Goal: Information Seeking & Learning: Learn about a topic

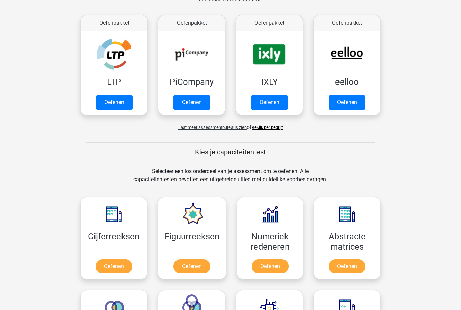
scroll to position [115, 0]
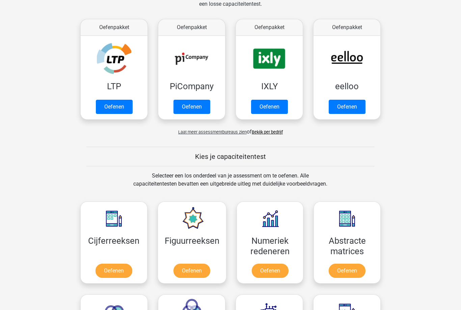
click at [99, 264] on link "Oefenen" at bounding box center [114, 271] width 37 height 14
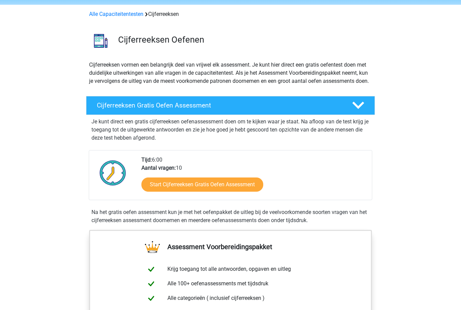
scroll to position [24, 0]
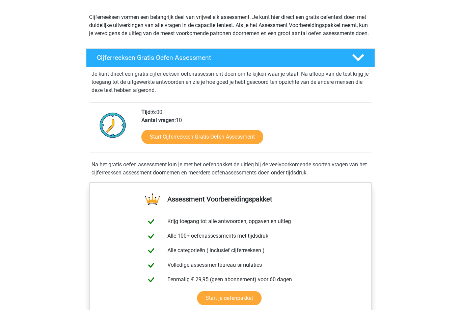
click at [256, 144] on link "Start Cijferreeksen Gratis Oefen Assessment" at bounding box center [203, 137] width 122 height 14
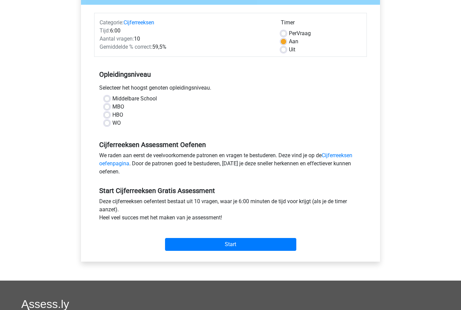
scroll to position [70, 0]
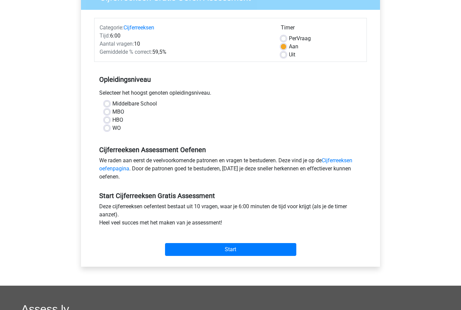
click at [150, 103] on label "Middelbare School" at bounding box center [134, 104] width 45 height 8
click at [110, 103] on input "Middelbare School" at bounding box center [106, 103] width 5 height 7
radio input "true"
click at [112, 110] on label "MBO" at bounding box center [118, 112] width 12 height 8
click at [109, 110] on input "MBO" at bounding box center [106, 111] width 5 height 7
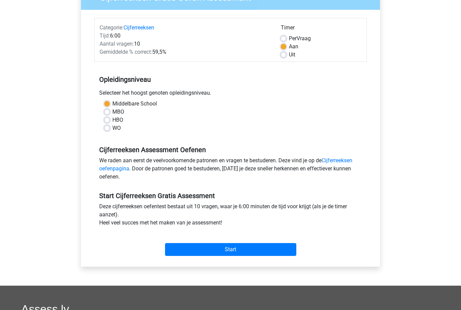
radio input "true"
click at [144, 107] on label "Middelbare School" at bounding box center [134, 104] width 45 height 8
click at [110, 106] on input "Middelbare School" at bounding box center [106, 103] width 5 height 7
radio input "true"
click at [241, 241] on div "Start" at bounding box center [230, 244] width 273 height 24
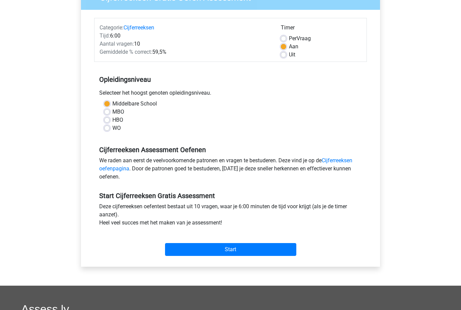
click at [205, 255] on input "Start" at bounding box center [230, 249] width 131 height 13
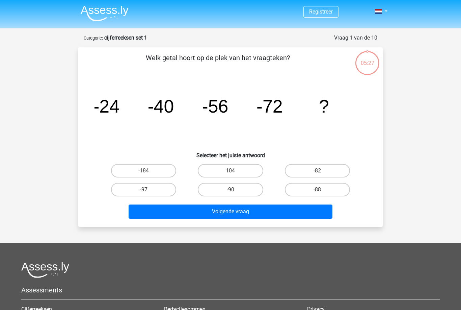
click at [314, 185] on label "-88" at bounding box center [317, 190] width 65 height 14
click at [317, 189] on input "-88" at bounding box center [319, 191] width 4 height 4
radio input "true"
click at [315, 192] on label "-88" at bounding box center [317, 190] width 65 height 14
click at [317, 192] on input "-88" at bounding box center [319, 191] width 4 height 4
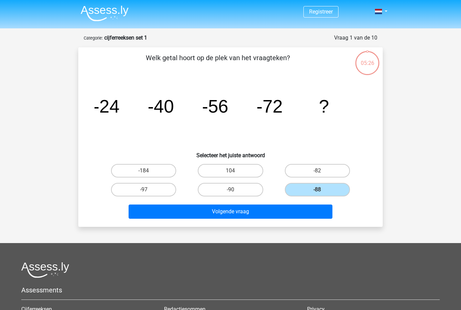
click at [306, 215] on button "Volgende vraag" at bounding box center [231, 211] width 204 height 14
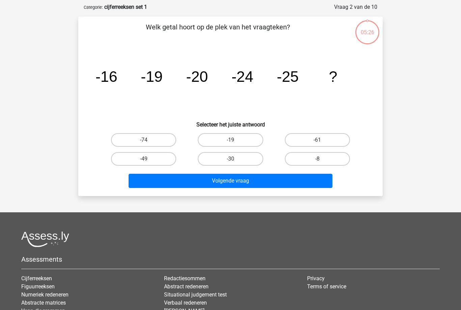
scroll to position [34, 0]
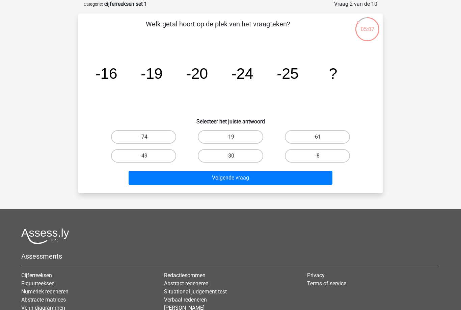
click at [231, 157] on input "-30" at bounding box center [233, 158] width 4 height 4
radio input "true"
click at [228, 176] on button "Volgende vraag" at bounding box center [231, 178] width 204 height 14
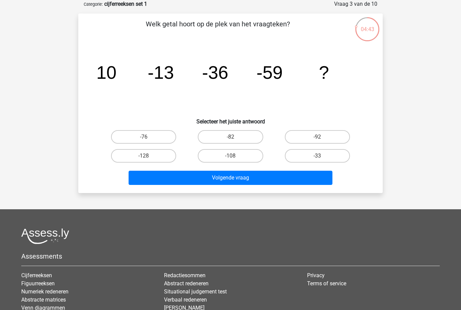
click at [245, 134] on label "-82" at bounding box center [230, 137] width 65 height 14
click at [235, 137] on input "-82" at bounding box center [233, 139] width 4 height 4
radio input "true"
click at [229, 179] on button "Volgende vraag" at bounding box center [231, 178] width 204 height 14
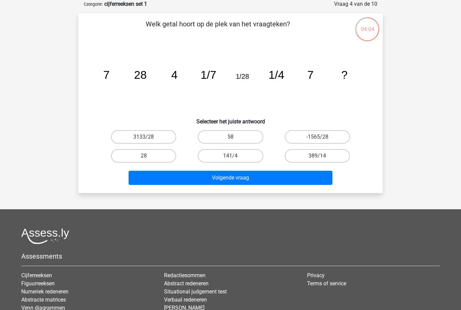
click at [201, 180] on button "Volgende vraag" at bounding box center [231, 178] width 204 height 14
click at [156, 161] on label "28" at bounding box center [143, 156] width 65 height 14
click at [148, 160] on input "28" at bounding box center [146, 158] width 4 height 4
radio input "true"
click at [199, 178] on button "Volgende vraag" at bounding box center [231, 178] width 204 height 14
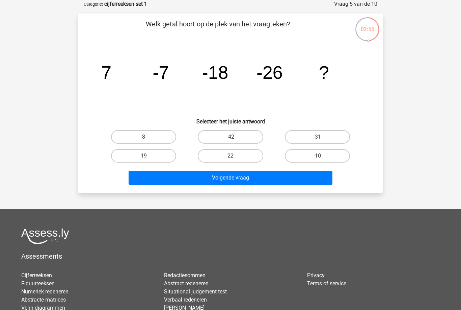
click at [325, 141] on label "-31" at bounding box center [317, 137] width 65 height 14
click at [322, 141] on input "-31" at bounding box center [319, 139] width 4 height 4
radio input "true"
click at [231, 177] on button "Volgende vraag" at bounding box center [231, 178] width 204 height 14
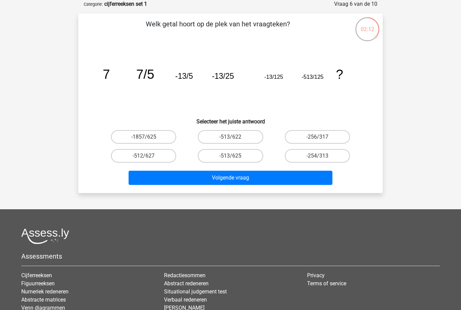
click at [145, 142] on label "-1857/625" at bounding box center [143, 137] width 65 height 14
click at [145, 141] on input "-1857/625" at bounding box center [146, 139] width 4 height 4
radio input "true"
click at [175, 175] on button "Volgende vraag" at bounding box center [231, 178] width 204 height 14
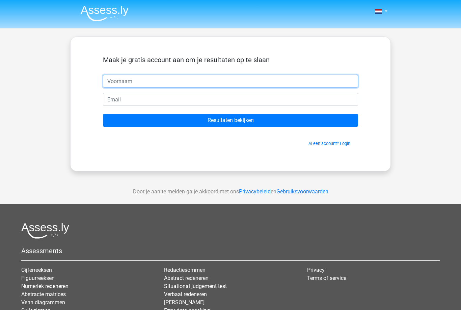
scroll to position [34, 0]
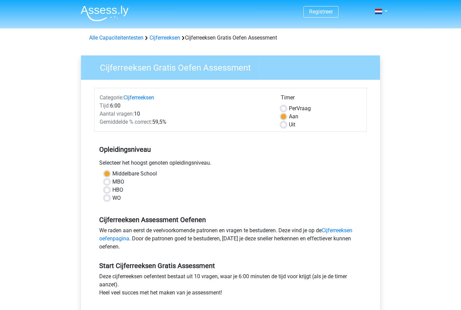
scroll to position [92, 0]
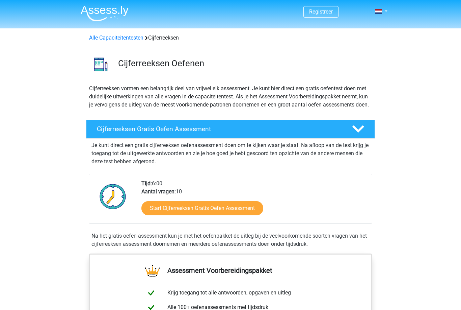
scroll to position [93, 0]
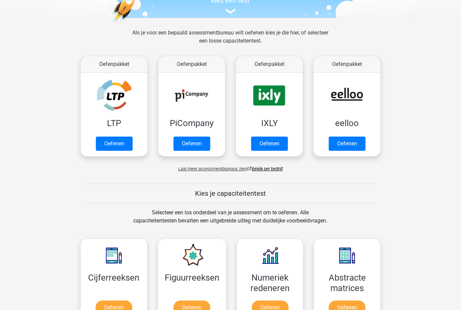
scroll to position [68, 0]
